Goal: Find specific page/section: Find specific page/section

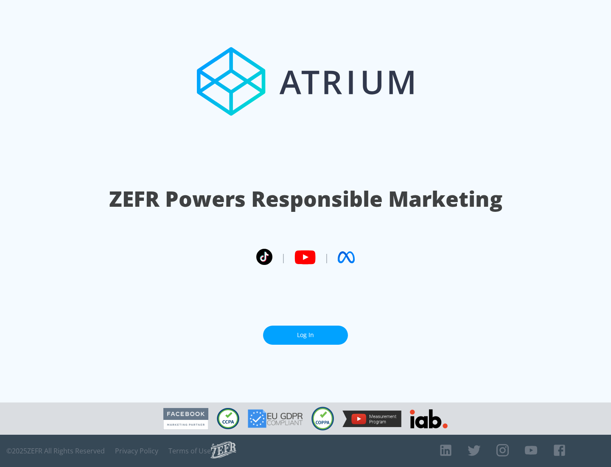
click at [305, 335] on link "Log In" at bounding box center [305, 334] width 85 height 19
